Goal: Task Accomplishment & Management: Manage account settings

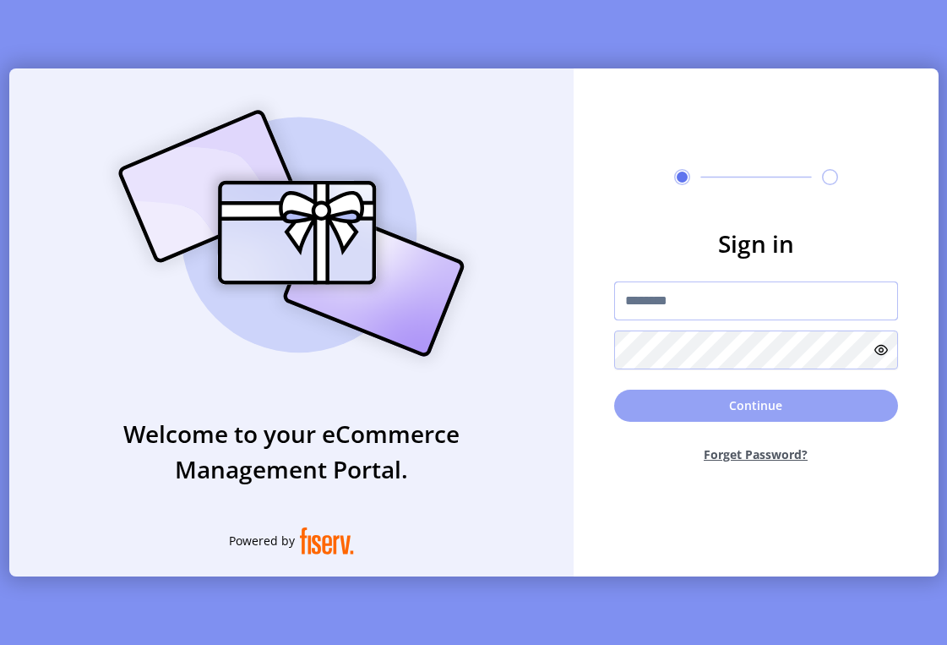
type input "**********"
click at [662, 402] on button "Continue" at bounding box center [756, 406] width 284 height 32
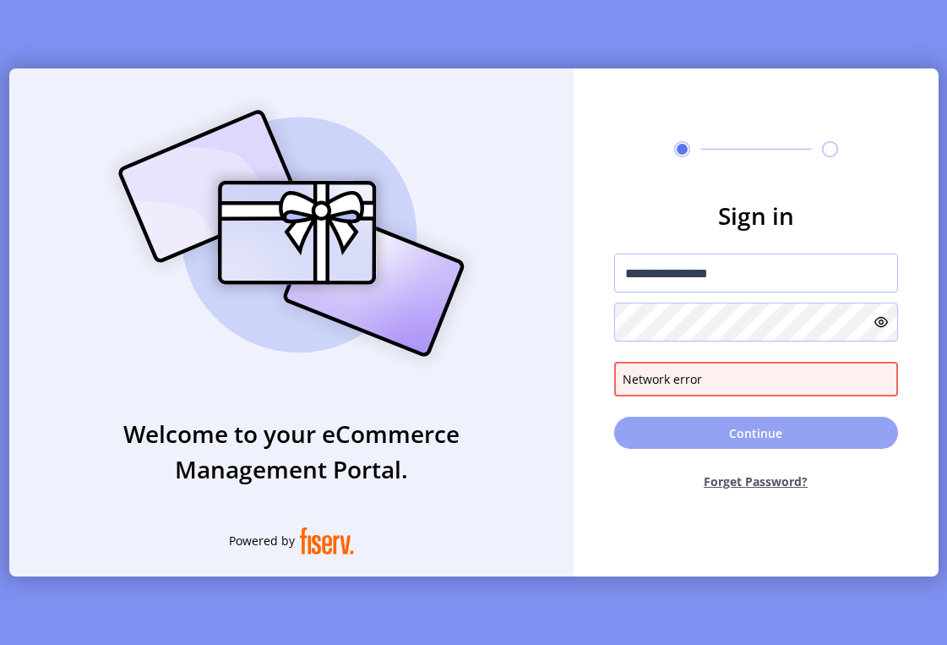
click at [734, 428] on button "Continue" at bounding box center [756, 433] width 284 height 32
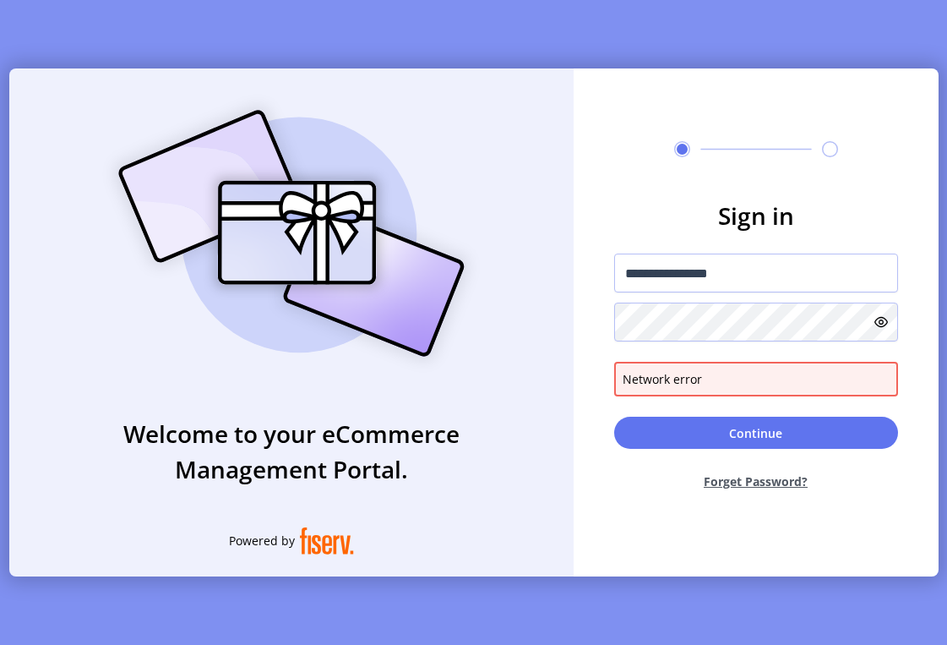
click at [717, 379] on div "Network error" at bounding box center [756, 379] width 267 height 18
click at [875, 320] on icon at bounding box center [882, 322] width 14 height 14
click at [867, 322] on div at bounding box center [756, 322] width 284 height 39
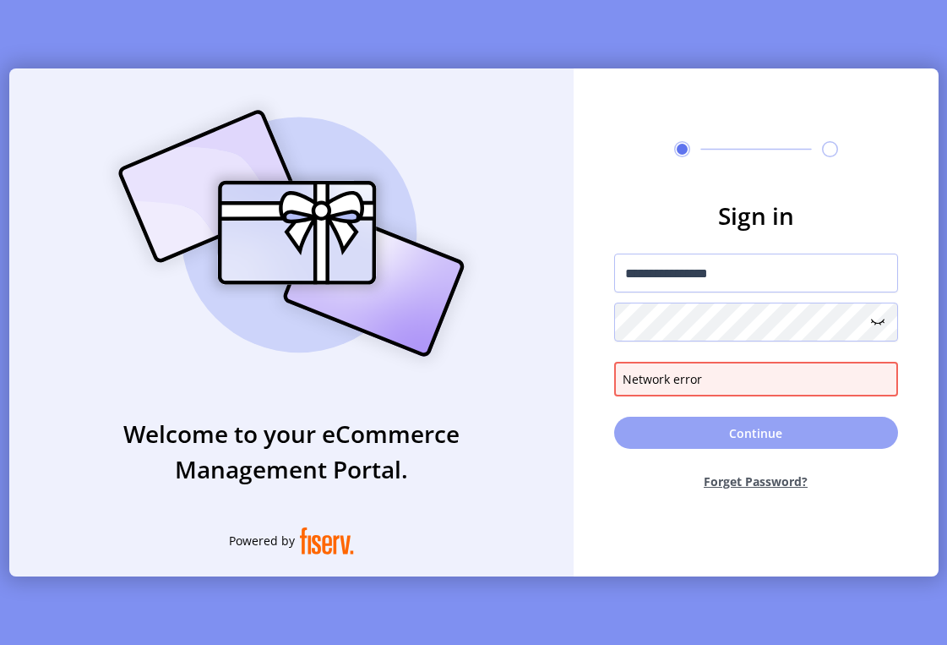
click at [667, 428] on button "Continue" at bounding box center [756, 433] width 284 height 32
click at [668, 429] on button "Continue" at bounding box center [756, 433] width 284 height 32
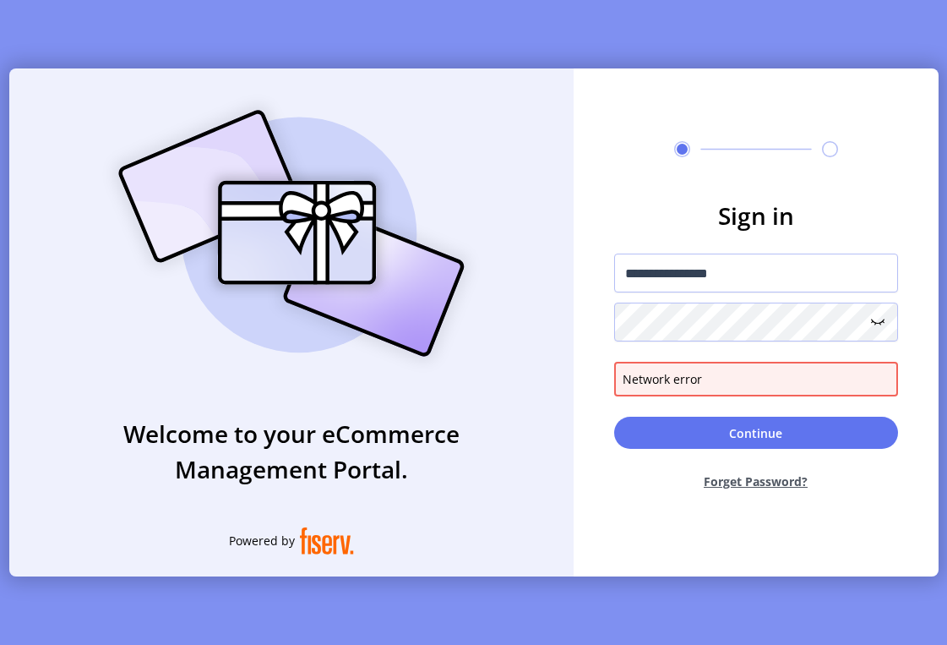
click at [881, 322] on icon at bounding box center [877, 320] width 13 height 3
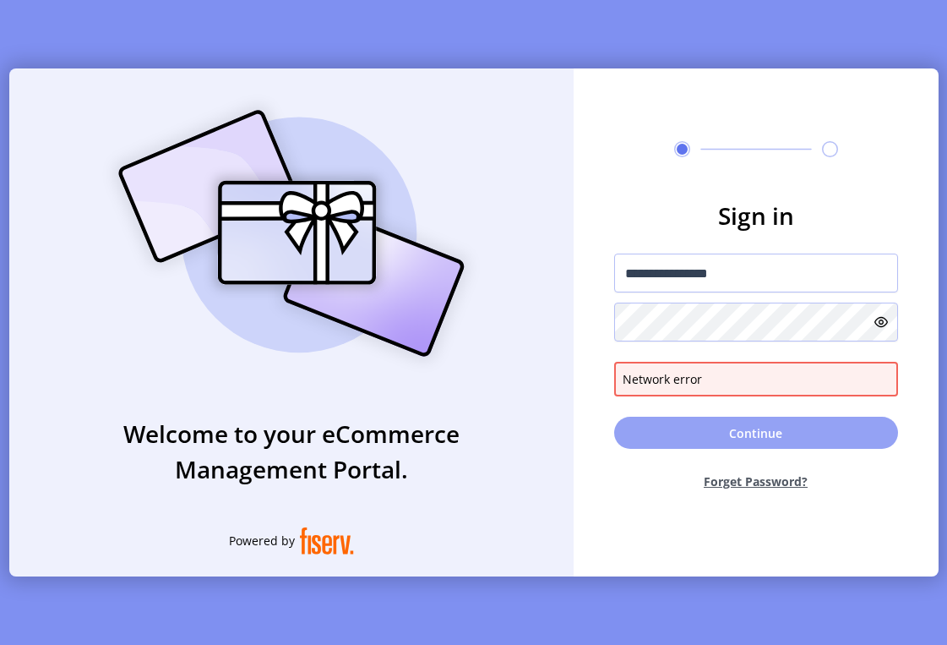
click at [770, 428] on button "Continue" at bounding box center [756, 433] width 284 height 32
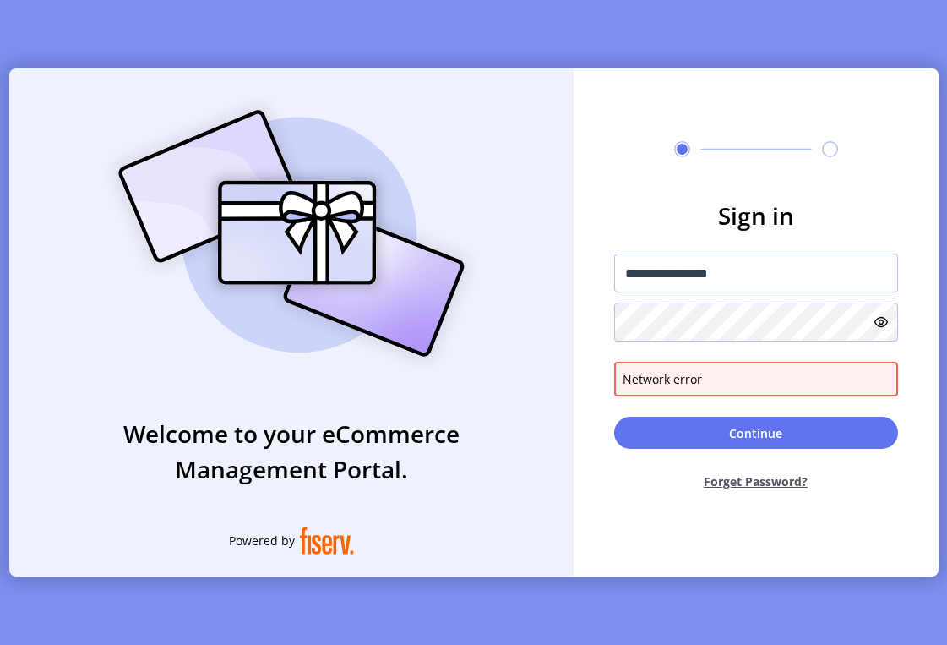
click at [511, 125] on div "Welcome to your eCommerce Management Portal. Powered by" at bounding box center [291, 322] width 564 height 508
